Goal: Task Accomplishment & Management: Manage account settings

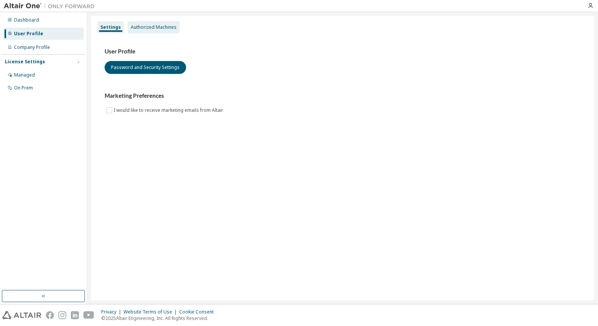
click at [163, 27] on div "Authorized Machines" at bounding box center [154, 27] width 46 height 6
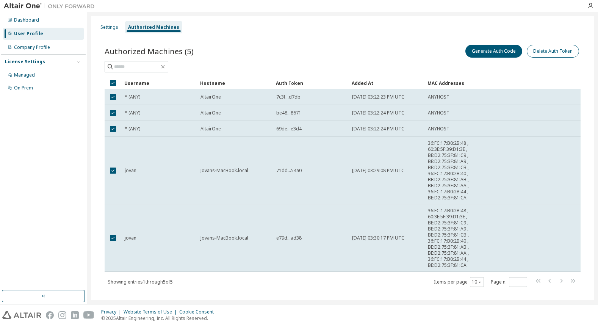
click at [563, 54] on button "Delete Auth Token" at bounding box center [553, 51] width 52 height 13
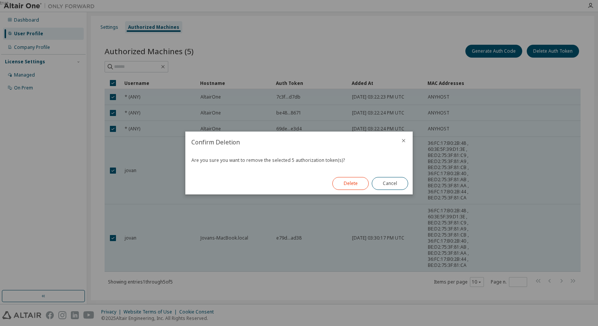
click at [348, 185] on button "Delete" at bounding box center [350, 183] width 36 height 13
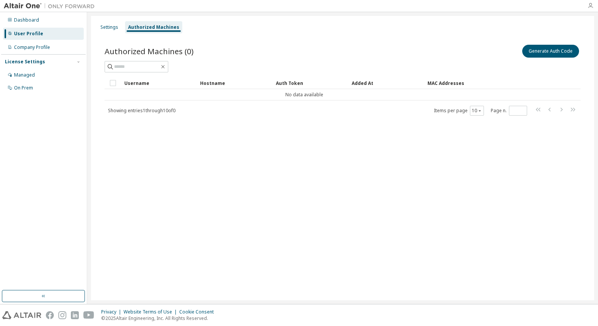
click at [587, 6] on icon "button" at bounding box center [590, 6] width 6 height 6
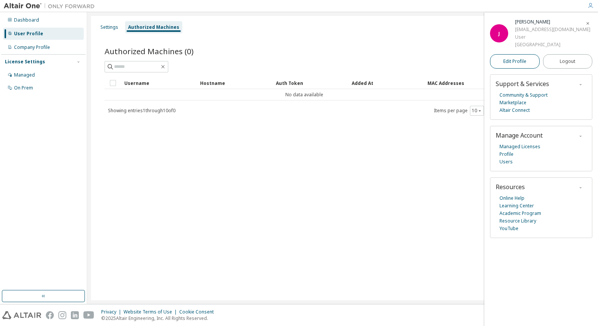
click at [509, 64] on span "Edit Profile" at bounding box center [514, 61] width 23 height 6
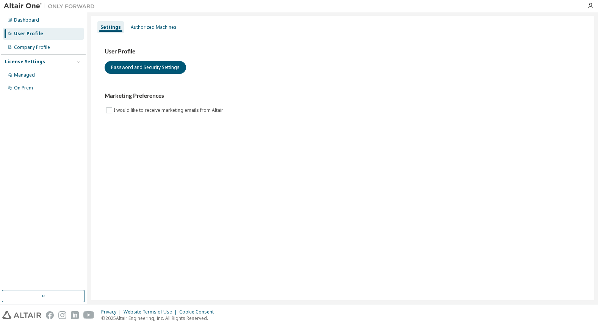
click at [25, 40] on div "Dashboard User Profile Company Profile License Settings Managed On Prem" at bounding box center [43, 53] width 85 height 81
click at [28, 55] on div "License Settings Managed On Prem" at bounding box center [43, 74] width 85 height 41
click at [28, 82] on div "On Prem" at bounding box center [43, 88] width 81 height 12
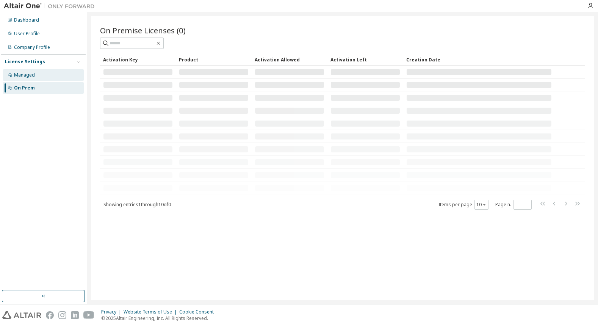
click at [28, 78] on div "Managed" at bounding box center [43, 75] width 81 height 12
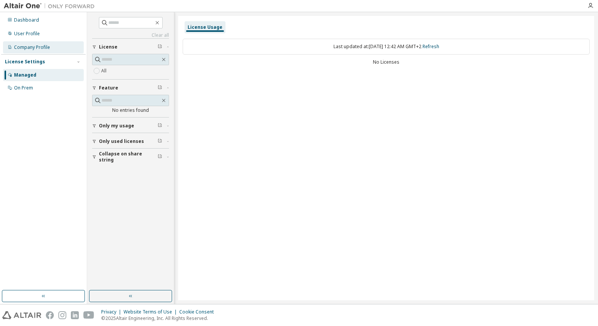
click at [27, 48] on div "Company Profile" at bounding box center [32, 47] width 36 height 6
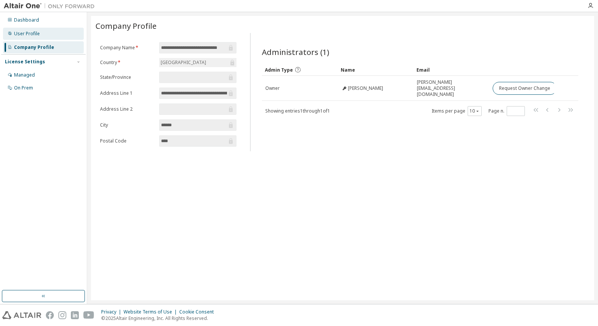
click at [35, 31] on div "User Profile" at bounding box center [27, 34] width 26 height 6
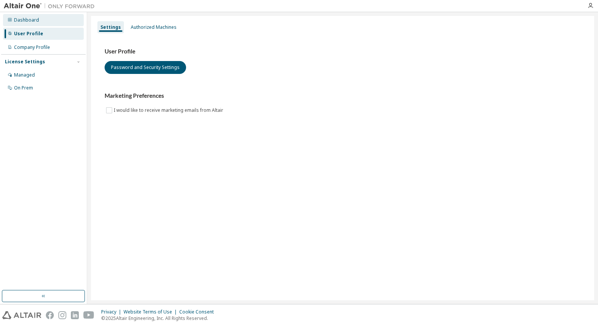
click at [37, 22] on div "Dashboard" at bounding box center [26, 20] width 25 height 6
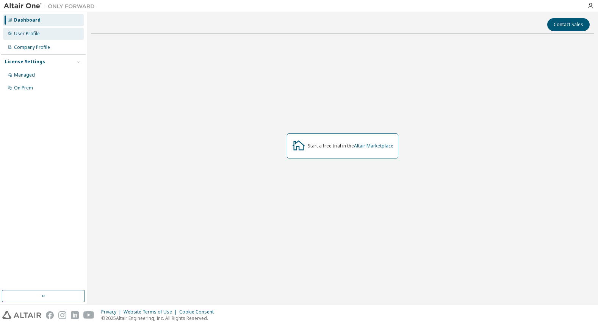
click at [35, 35] on div "User Profile" at bounding box center [27, 34] width 26 height 6
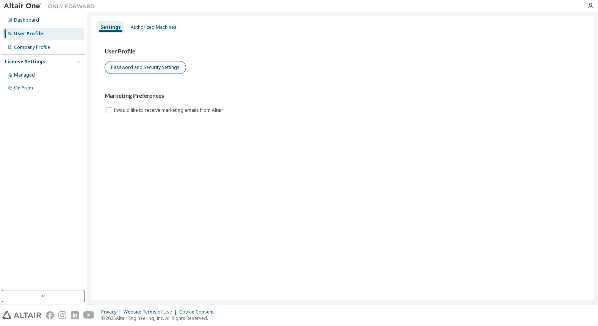
click at [139, 68] on button "Password and Security Settings" at bounding box center [145, 67] width 81 height 13
